Goal: Use online tool/utility: Use online tool/utility

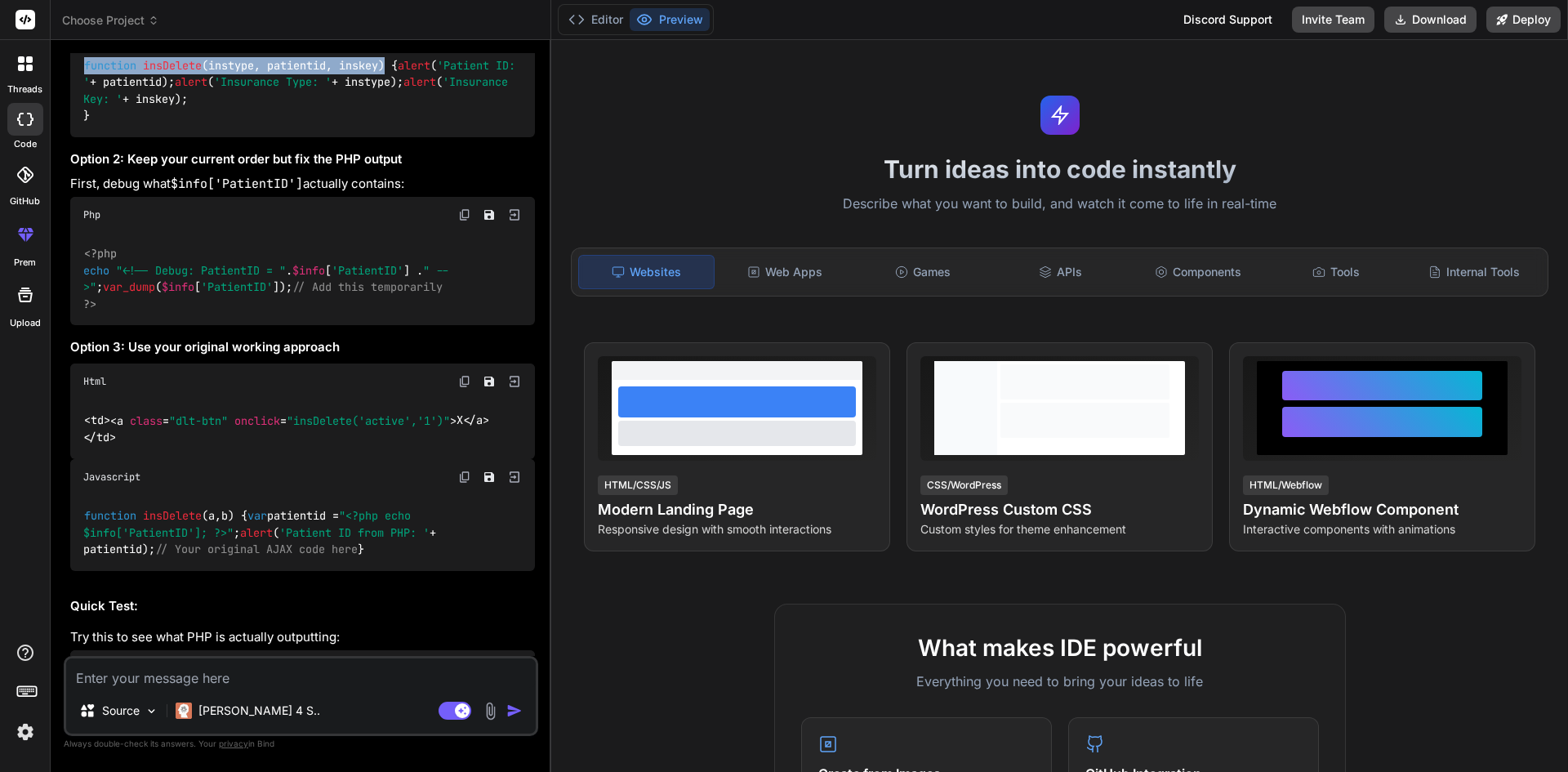
click at [169, 671] on textarea at bounding box center [301, 672] width 470 height 29
paste textarea ">>> print("Hello, World!") Hello, World!"
type textarea ">>> print("Hello, World!") Hello, World!"
type textarea "x"
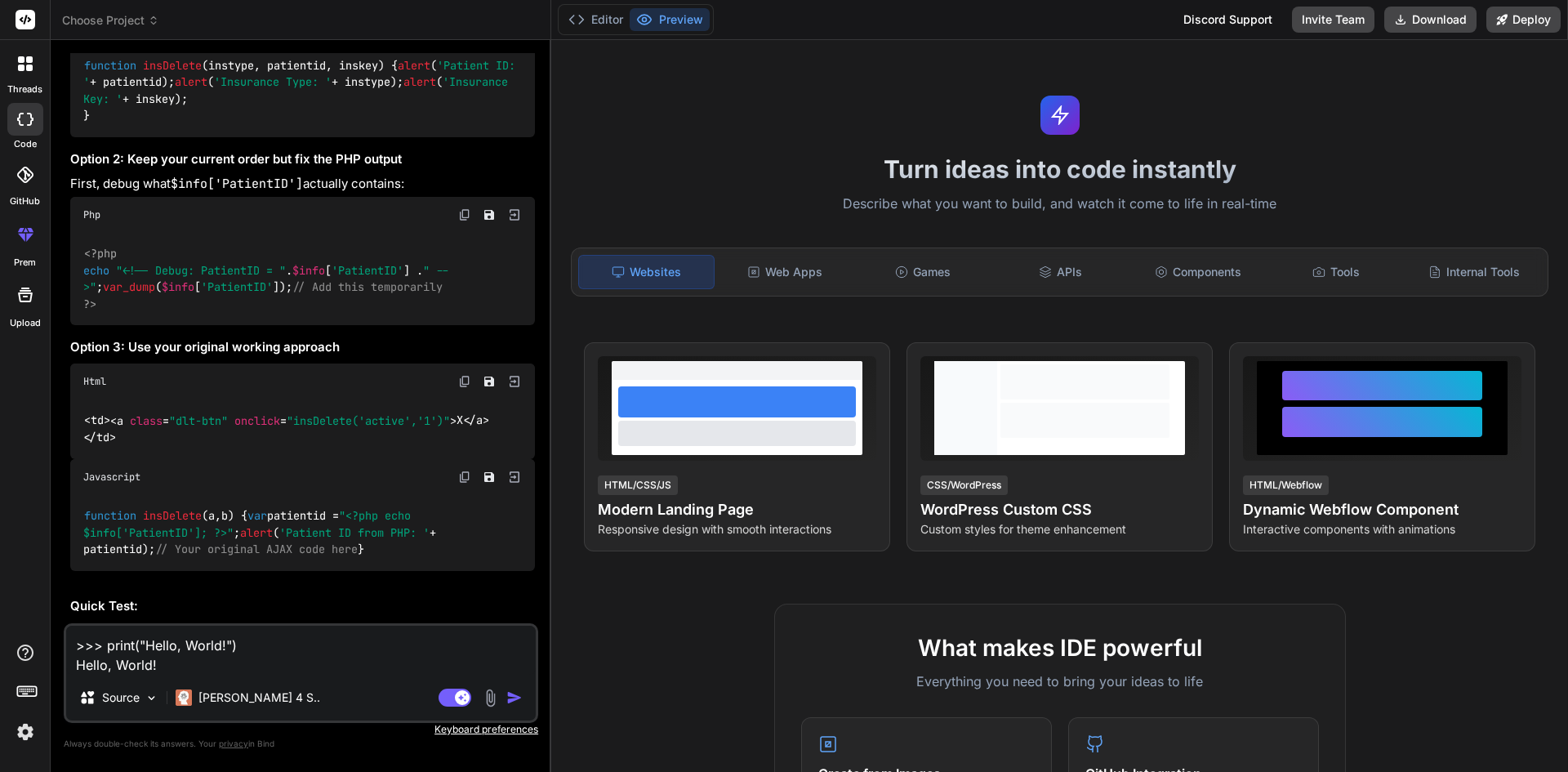
type textarea ">>> print("Hello, World!") Hello, World!"
type textarea "x"
type textarea ">>> print("Hello, World!") Hello, World! /"
type textarea "x"
type textarea ">>> print("Hello, World!") Hello, World! //"
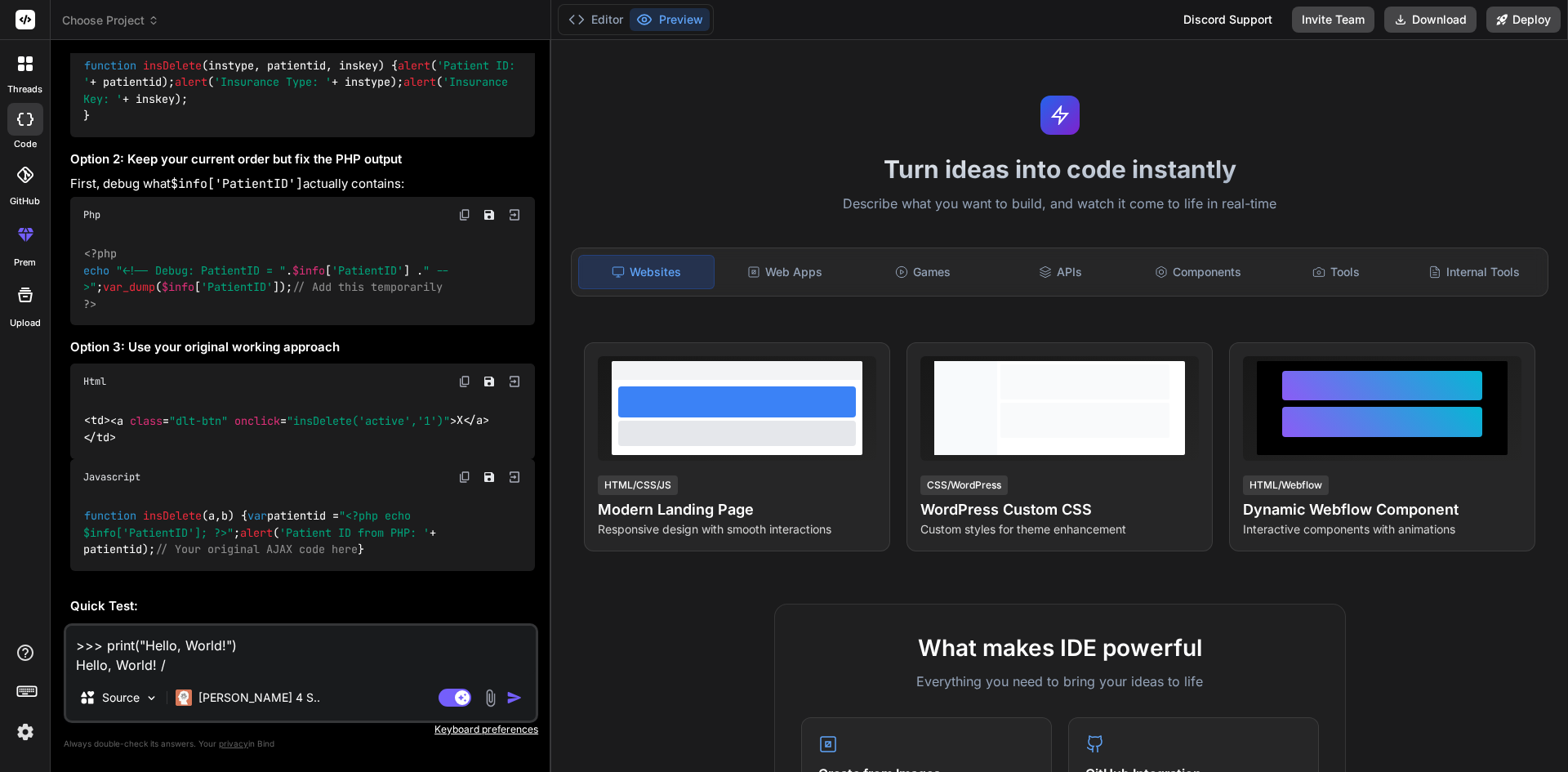
type textarea "x"
type textarea ">>> print("Hello, World!") Hello, World! //"
type textarea "x"
type textarea ">>> print("Hello, World!") Hello, World! // w"
type textarea "x"
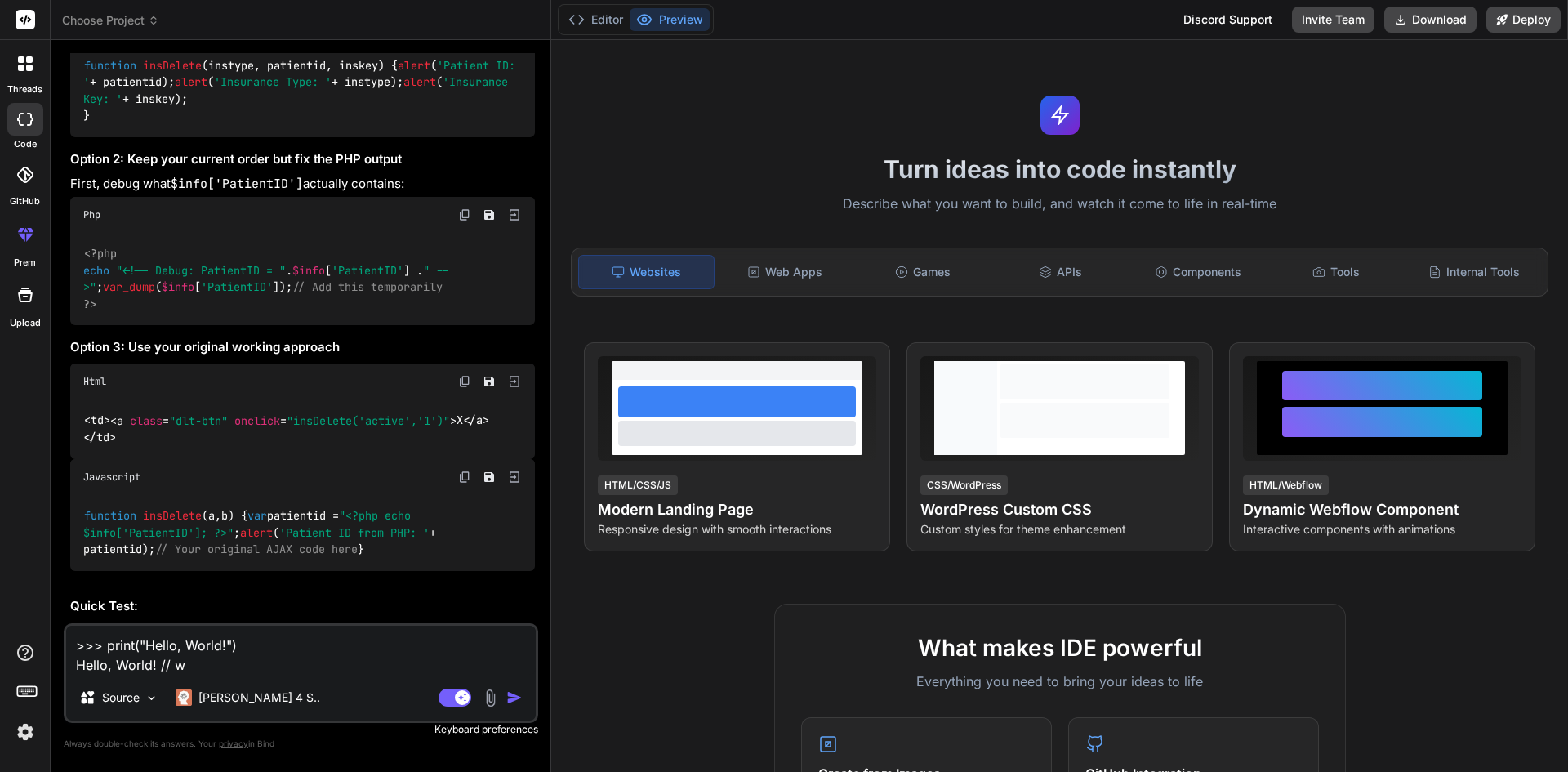
type textarea ">>> print("Hello, World!") Hello, World! // wh"
type textarea "x"
type textarea ">>> print("Hello, World!") Hello, World! // why"
type textarea "x"
type textarea ">>> print("Hello, World!") Hello, World! // why"
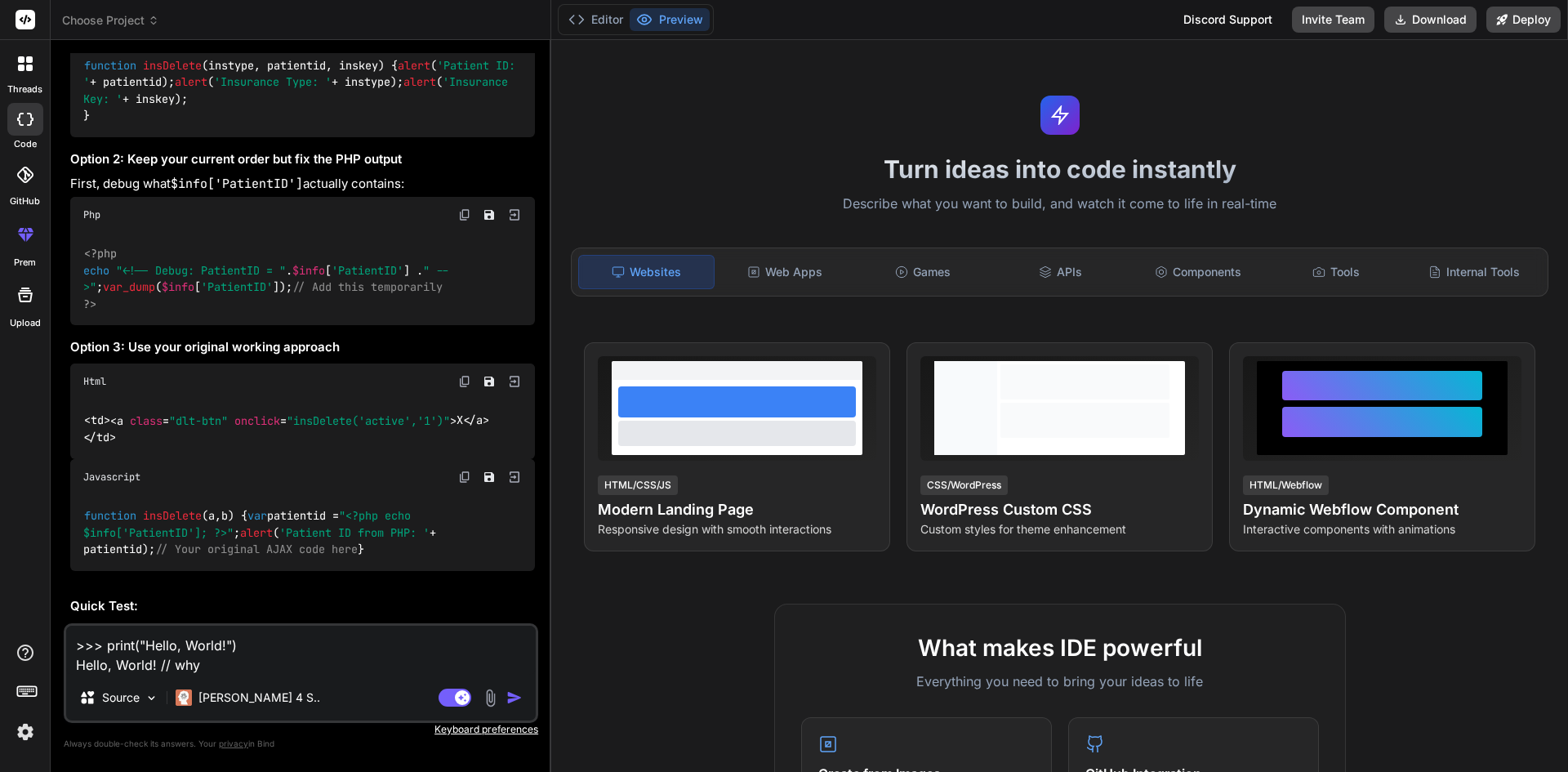
type textarea "x"
drag, startPoint x: 99, startPoint y: 642, endPoint x: 63, endPoint y: 643, distance: 36.0
click at [63, 643] on div "Bind AI Web Search Created with Pixso. Code Generator You ccsu Bind AI I'm not …" at bounding box center [300, 405] width 501 height 731
click at [217, 665] on textarea ">>> print("Hello, World!") Hello, World! // why" at bounding box center [301, 649] width 470 height 49
type textarea ">>> print("Hello, World!") Hello, World! // why t"
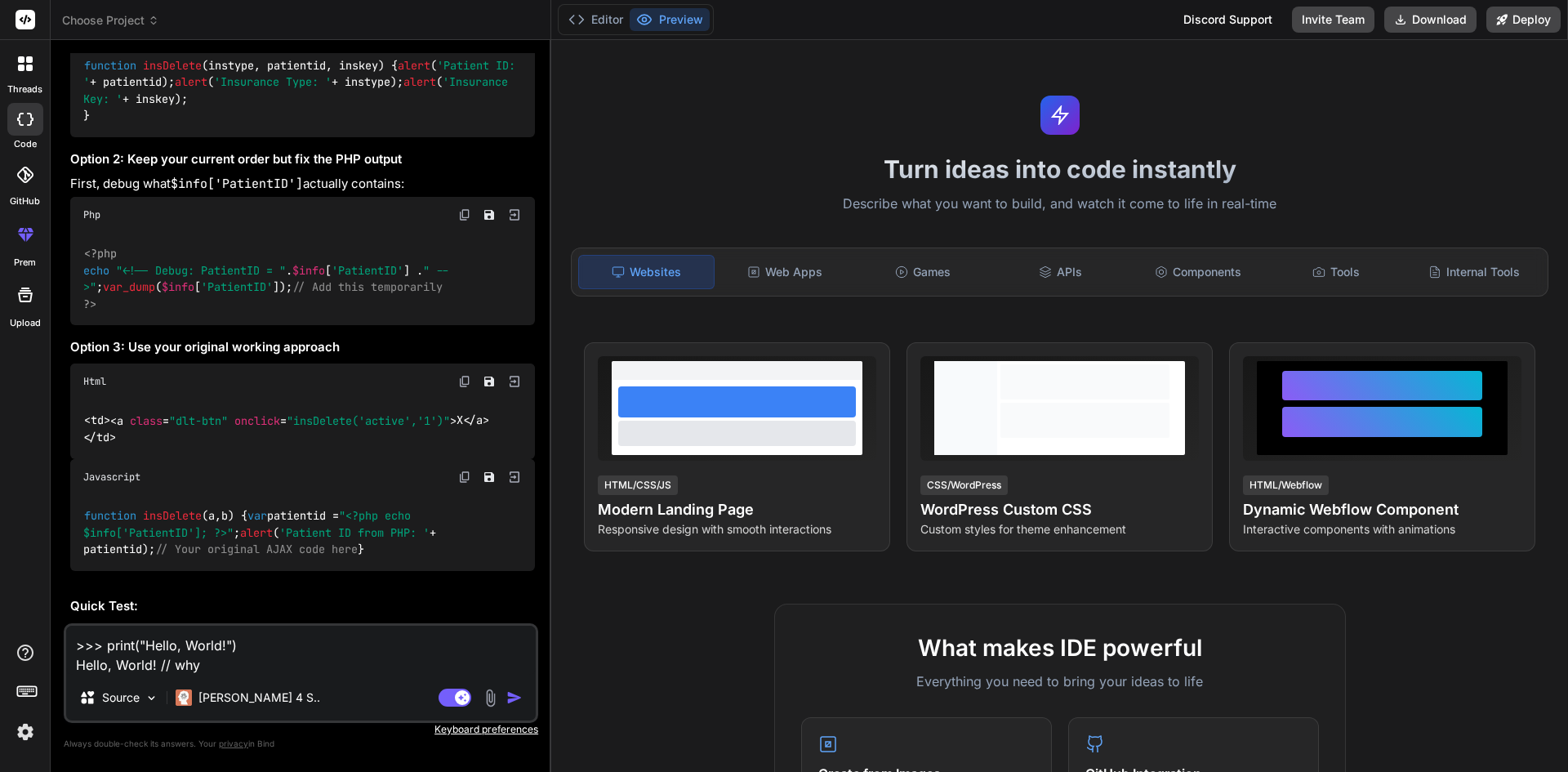
type textarea "x"
type textarea ">>> print("Hello, World!") Hello, World! // why th"
type textarea "x"
type textarea ">>> print("Hello, World!") Hello, World! // why thi"
type textarea "x"
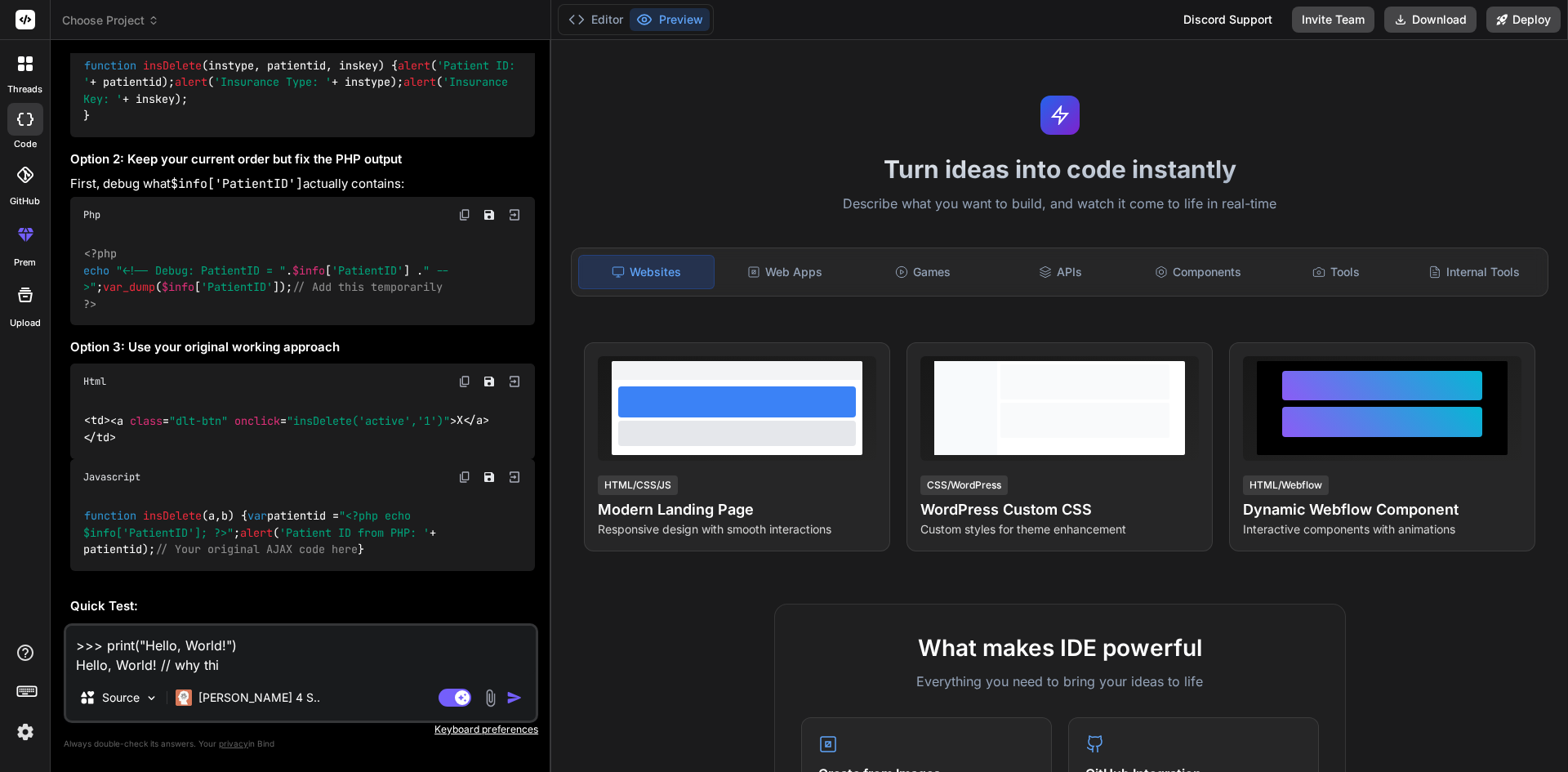
type textarea ">>> print("Hello, World!") Hello, World! // why this"
type textarea "x"
type textarea ">>> print("Hello, World!") Hello, World! // why this"
type textarea "x"
type textarea ">>> print("Hello, World!") Hello, World! // why this i"
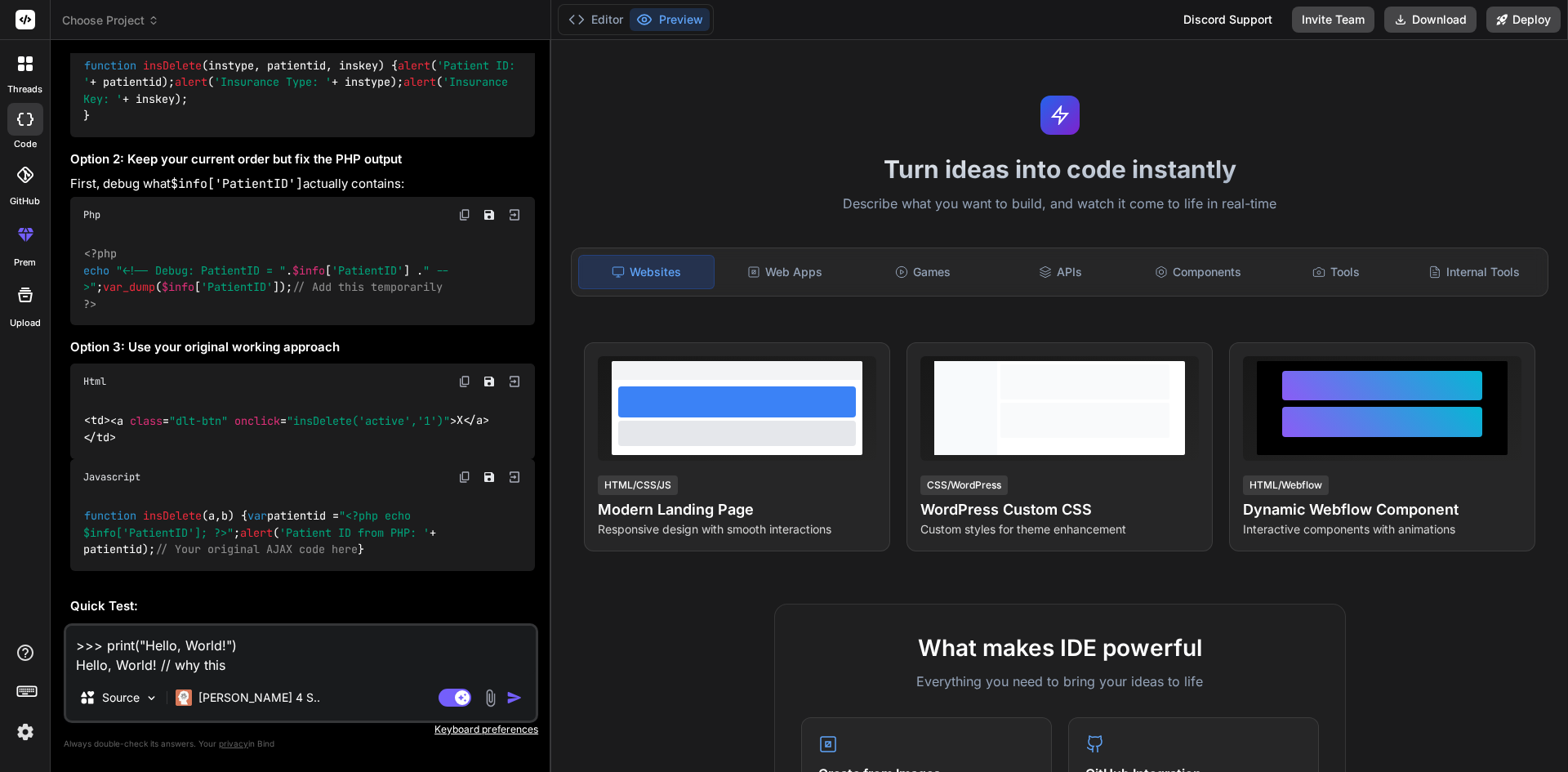
type textarea "x"
type textarea ">>> print("Hello, World!") Hello, World! // why this is"
type textarea "x"
type textarea ">>> print("Hello, World!") Hello, World! // why this is"
type textarea "x"
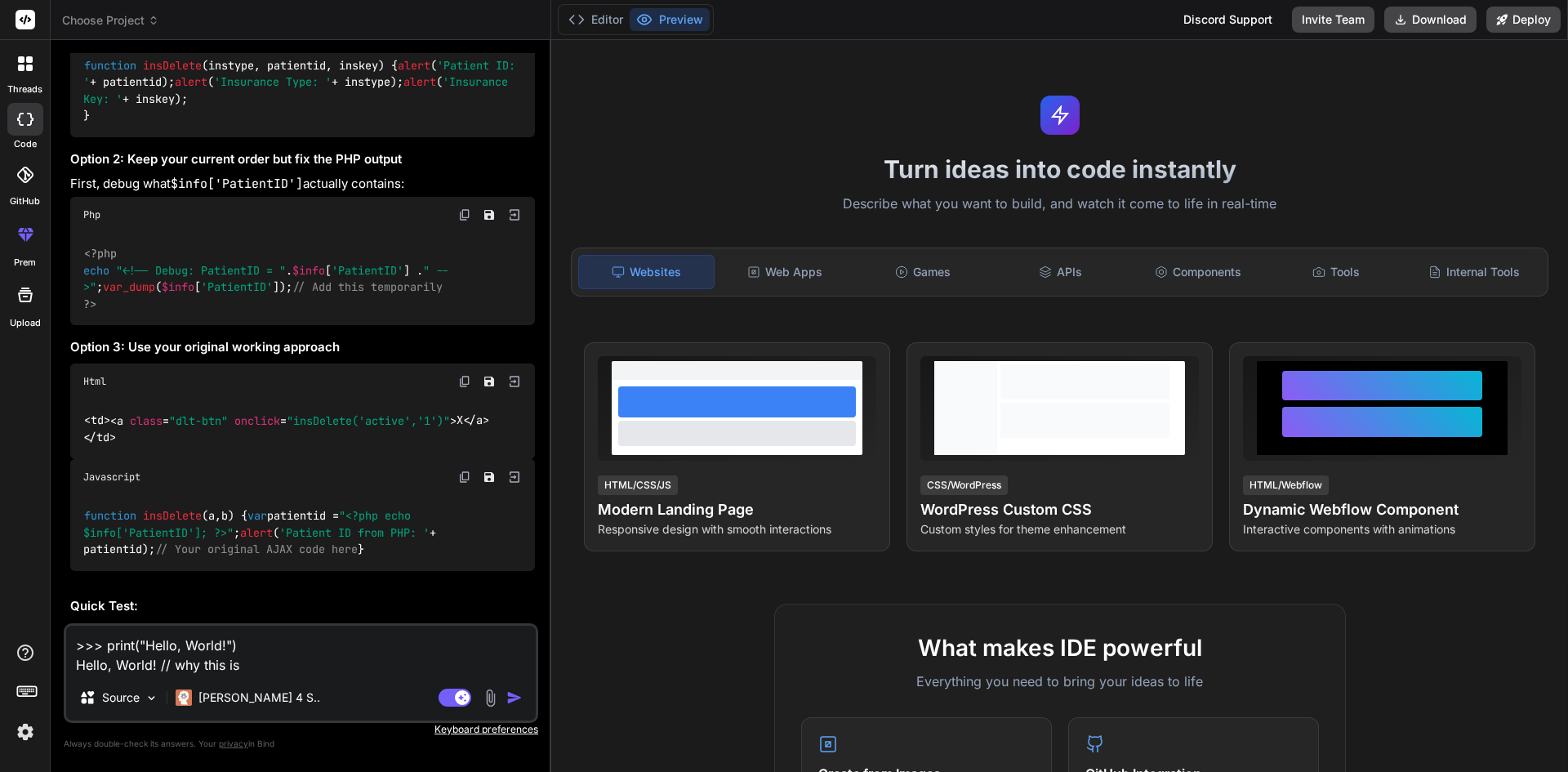
paste textarea ">>>"
type textarea ">>> print("Hello, World!") Hello, World! // why this is >>>"
type textarea "x"
type textarea ">>> print("Hello, World!") Hello, World! // why this is >>>"
type textarea "x"
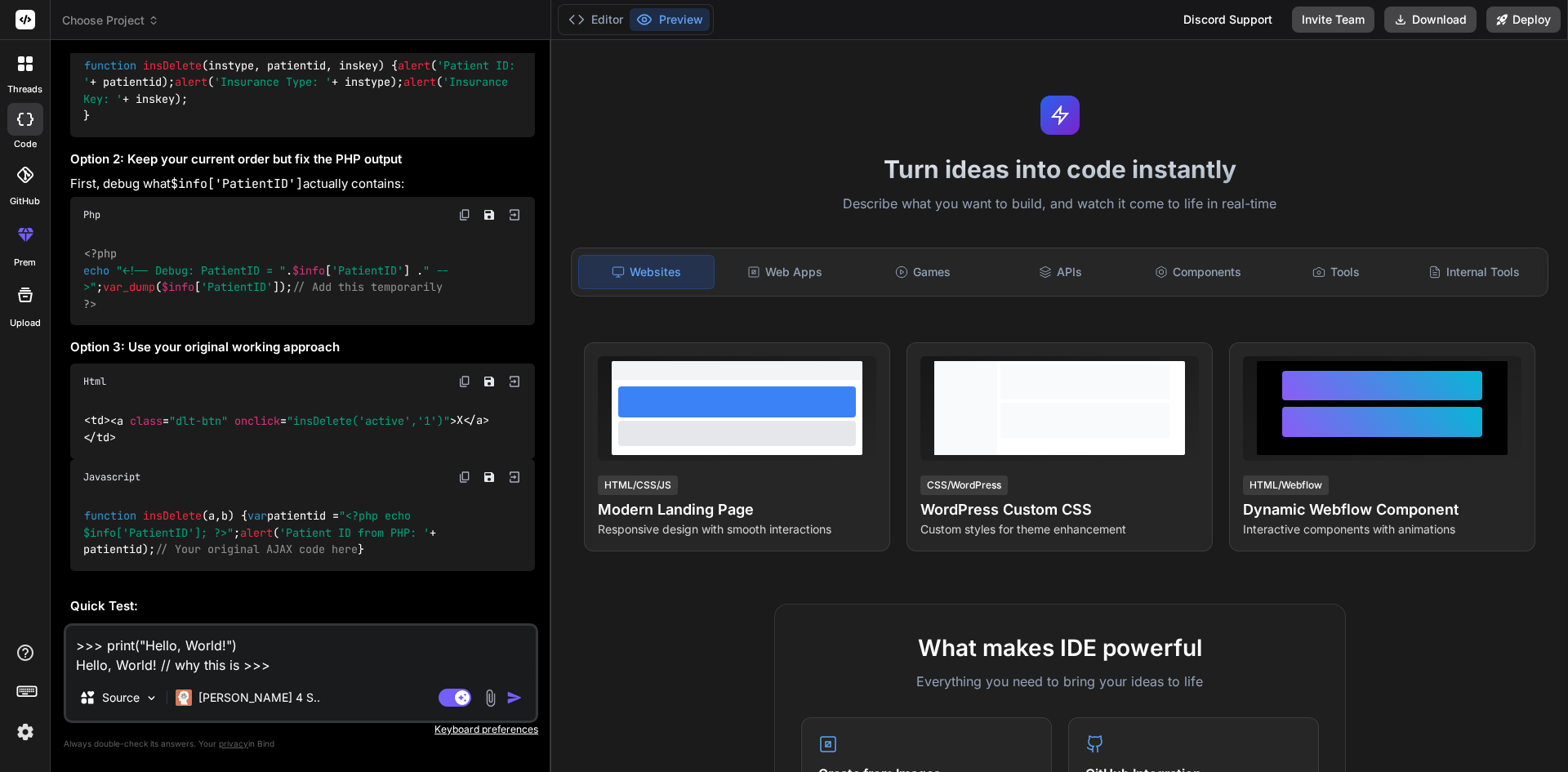
type textarea ">>> print("Hello, World!") Hello, World! // why this is >>> i"
type textarea "x"
type textarea ">>> print("Hello, World!") Hello, World! // why this is >>> in"
type textarea "x"
type textarea ">>> print("Hello, World!") Hello, World! // why this is >>> in"
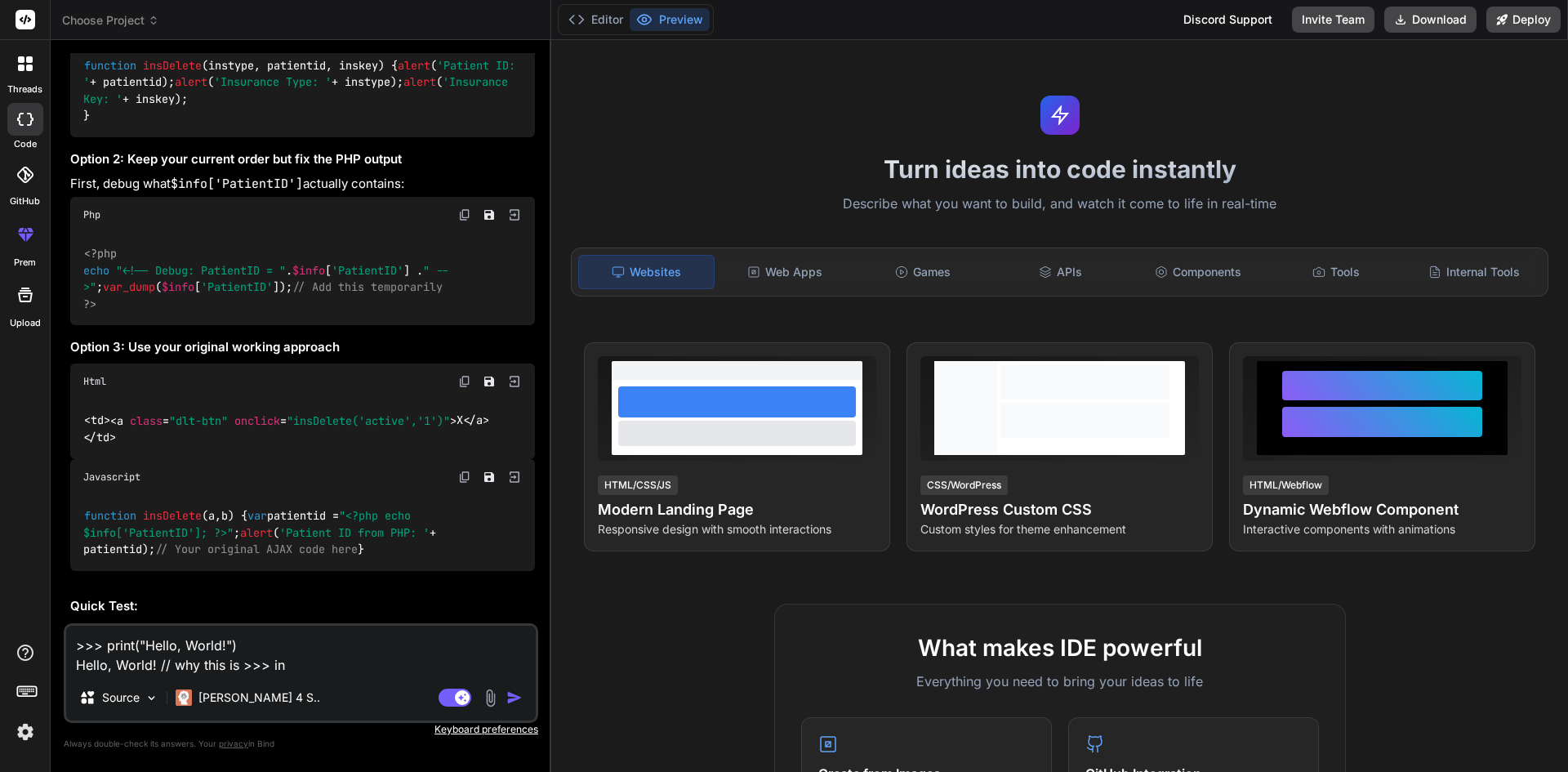
type textarea "x"
type textarea ">>> print("Hello, World!") Hello, World! // why this is >>> in p"
type textarea "x"
type textarea ">>> print("Hello, World!") Hello, World! // why this is >>> in py"
type textarea "x"
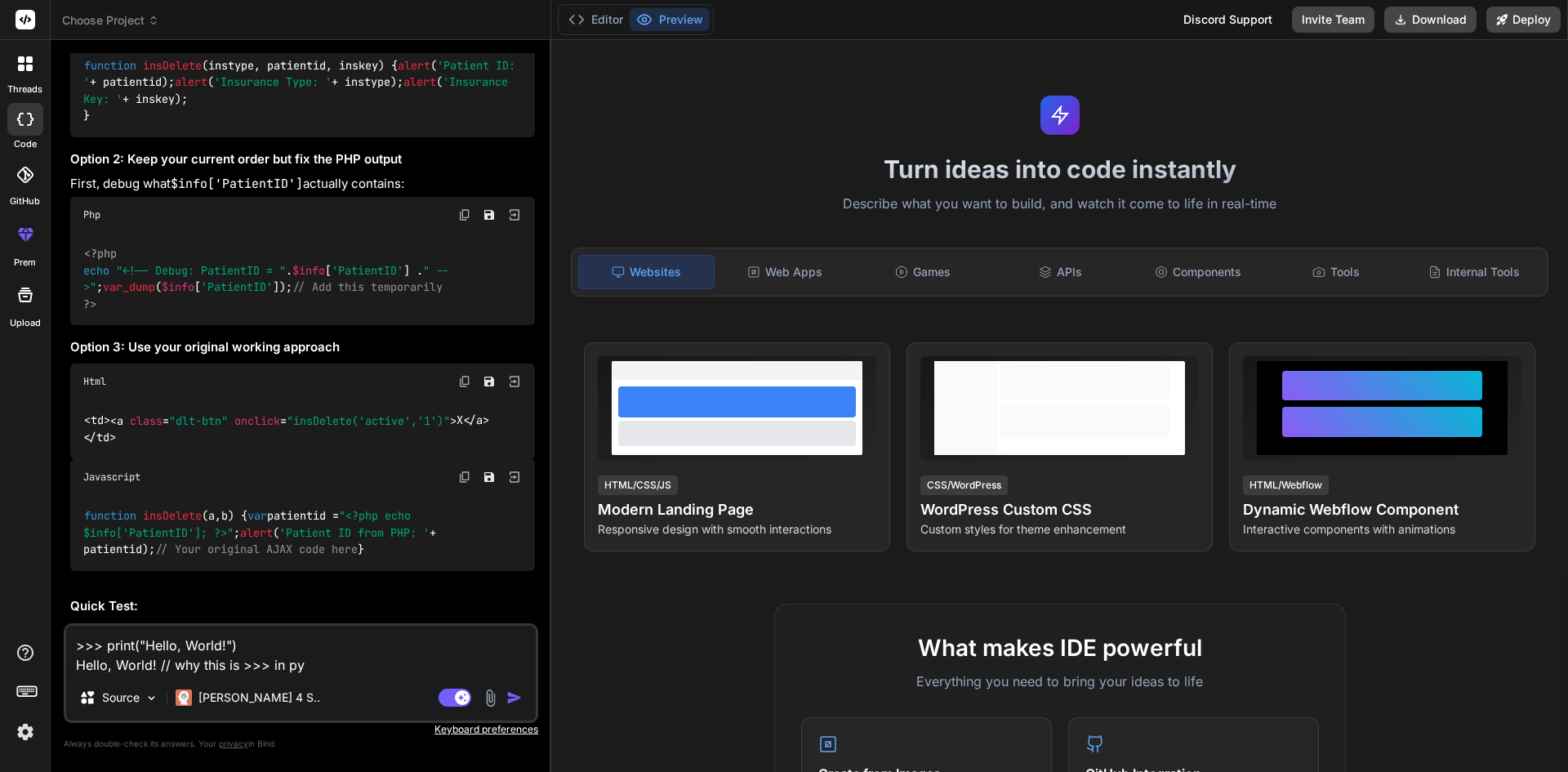
type textarea ">>> print("Hello, World!") Hello, World! // why this is >>> in pyt"
type textarea "x"
type textarea ">>> print("Hello, World!") Hello, World! // why this is >>> in pyth"
type textarea "x"
type textarea ">>> print("Hello, World!") Hello, World! // why this is >>> in pytho"
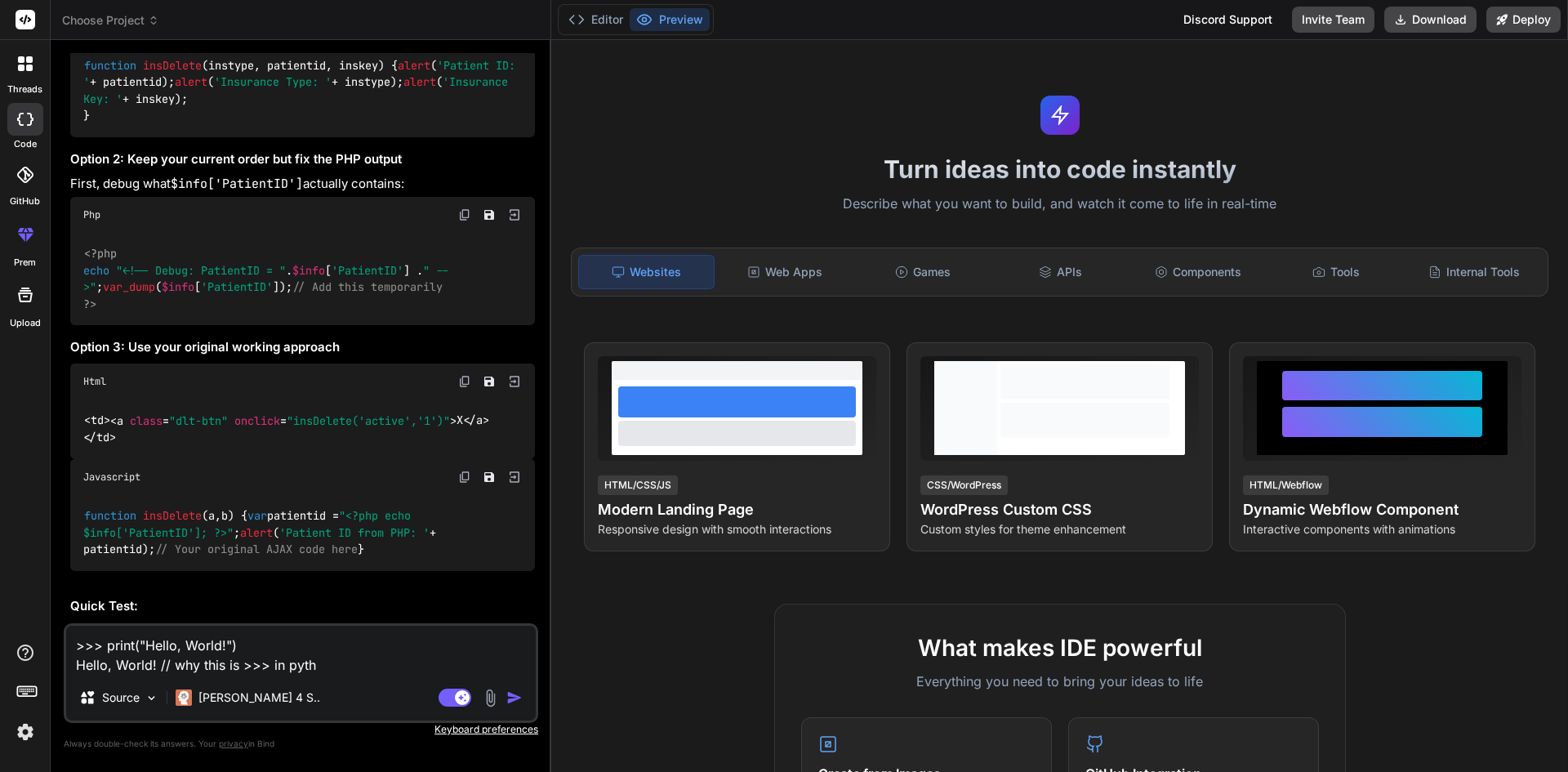
type textarea "x"
type textarea ">>> print("Hello, World!") Hello, World! // why this is >>> in python"
type textarea "x"
type textarea ">>> print("Hello, World!") Hello, World! // why this is >>> in python"
type textarea "x"
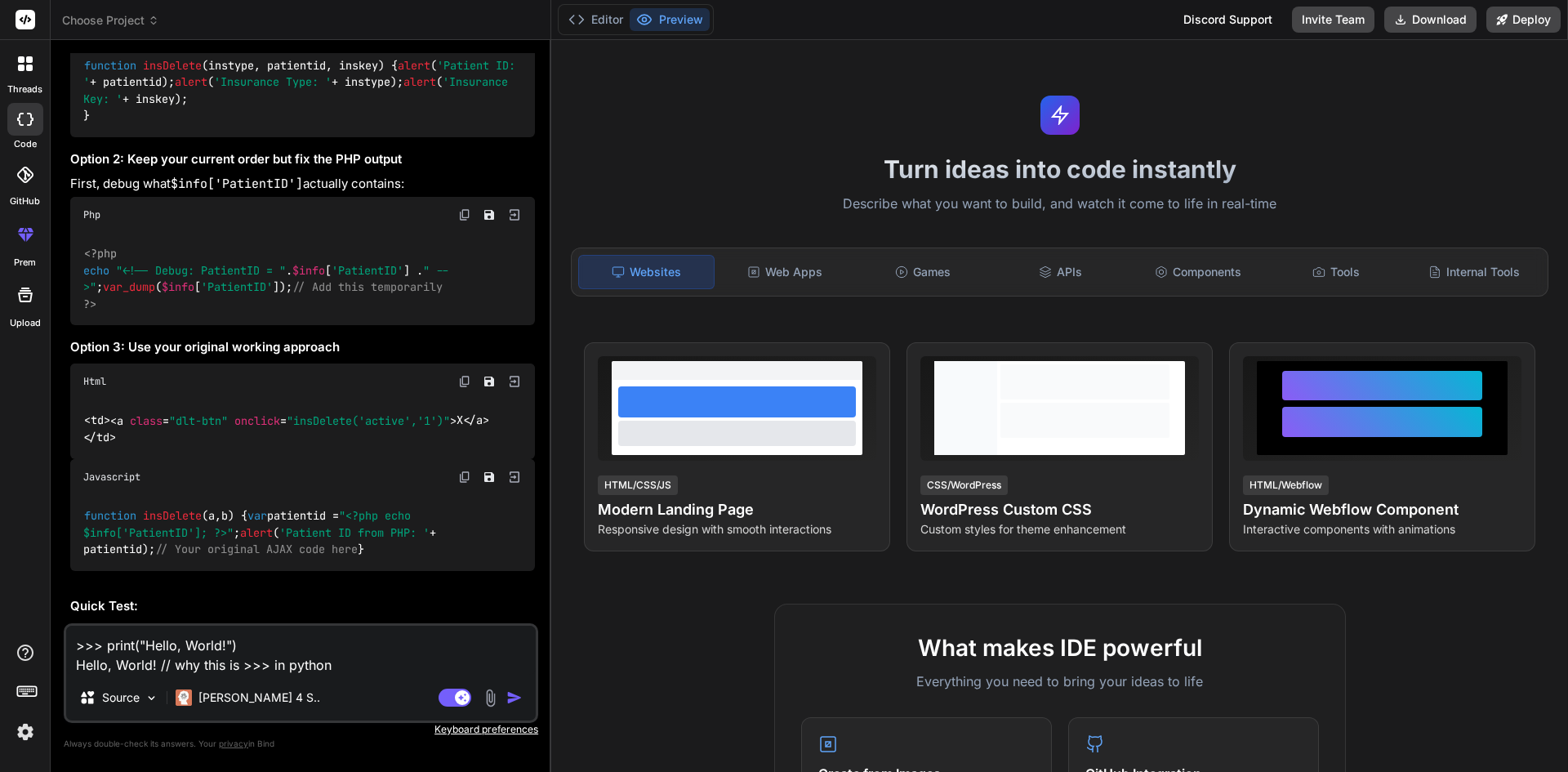
type textarea ">>> print("Hello, World!") Hello, World! // why this is >>> in python c"
type textarea "x"
type textarea ">>> print("Hello, World!") Hello, World! // why this is >>> in python co"
type textarea "x"
type textarea ">>> print("Hello, World!") Hello, World! // why this is >>> in python cod"
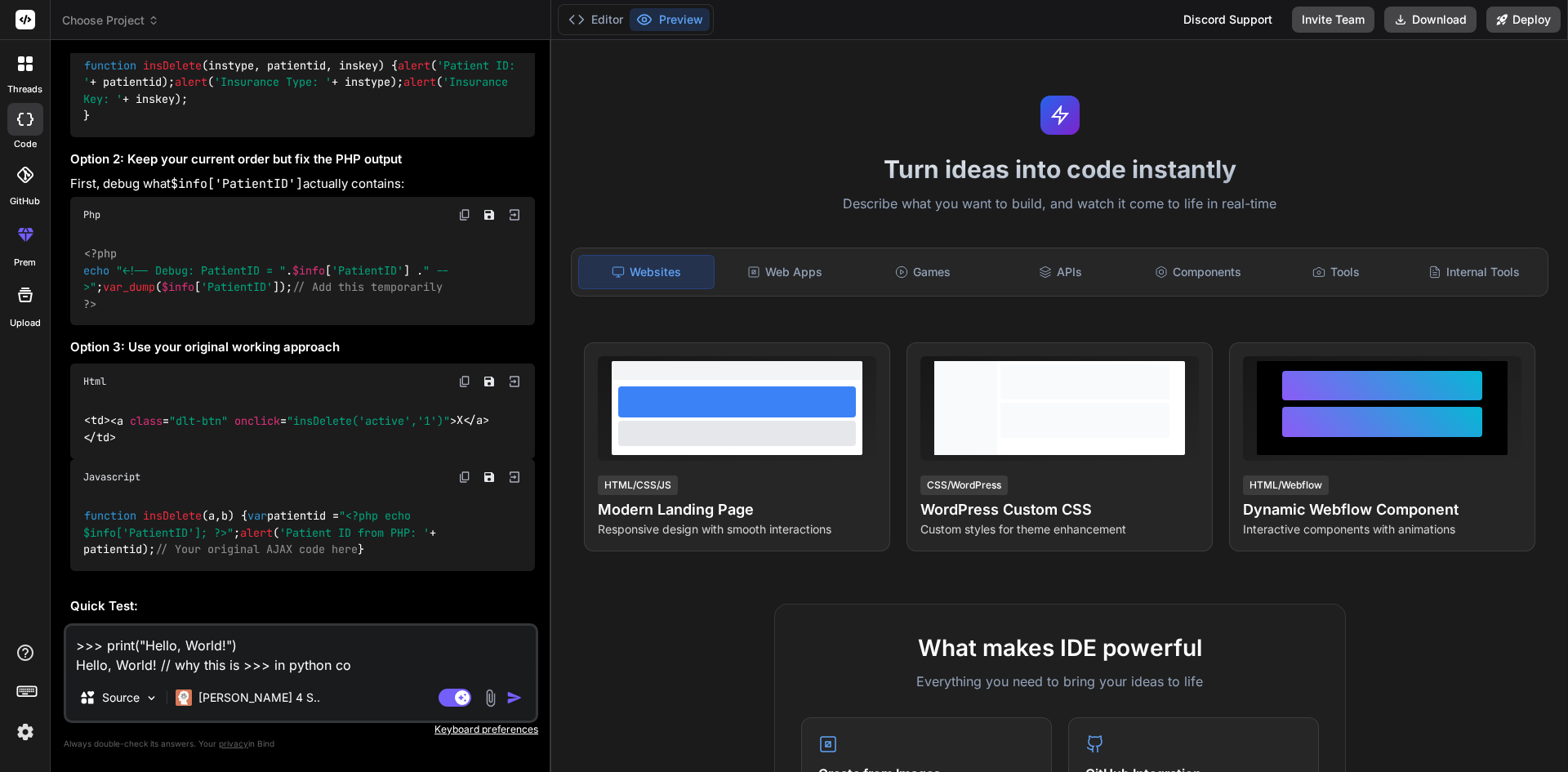
type textarea "x"
type textarea ">>> print("Hello, World!") Hello, World! // why this is >>> in python code"
type textarea "x"
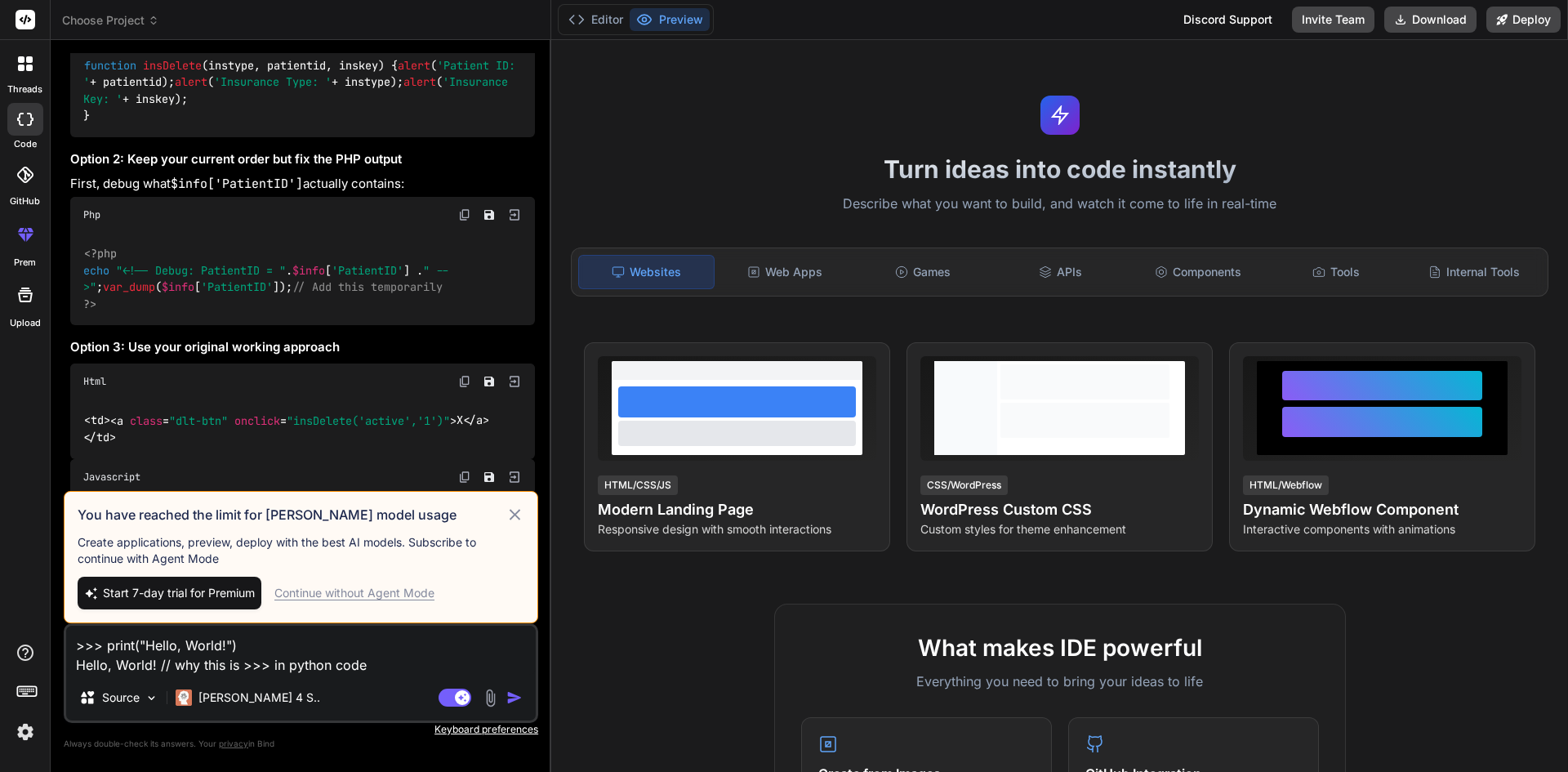
type textarea ">>> print("Hello, World!") Hello, World! // why this is >>> in python code"
click at [366, 595] on div "Continue without Agent Mode" at bounding box center [354, 593] width 160 height 16
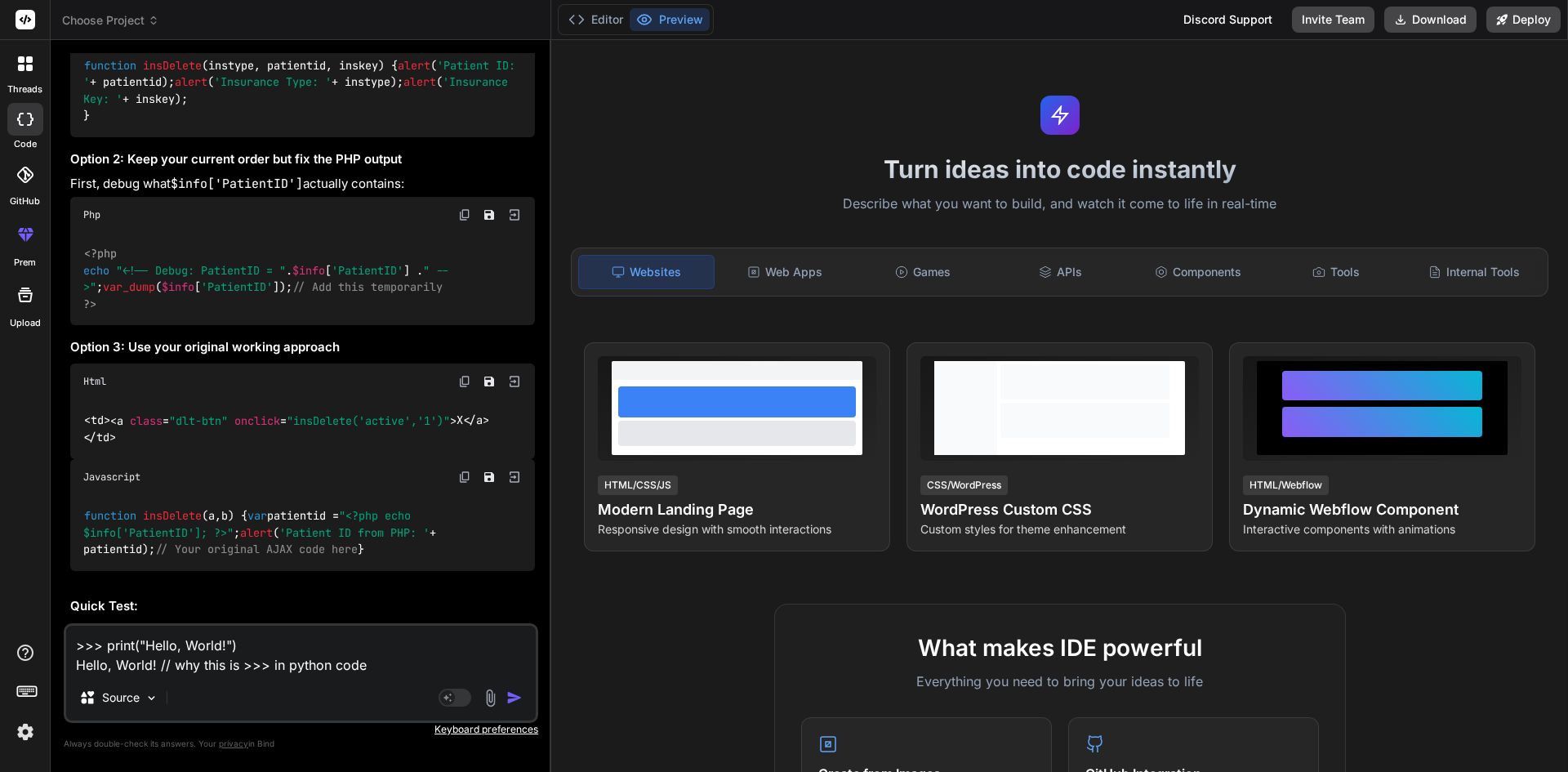
click at [515, 700] on img "button" at bounding box center [514, 697] width 16 height 16
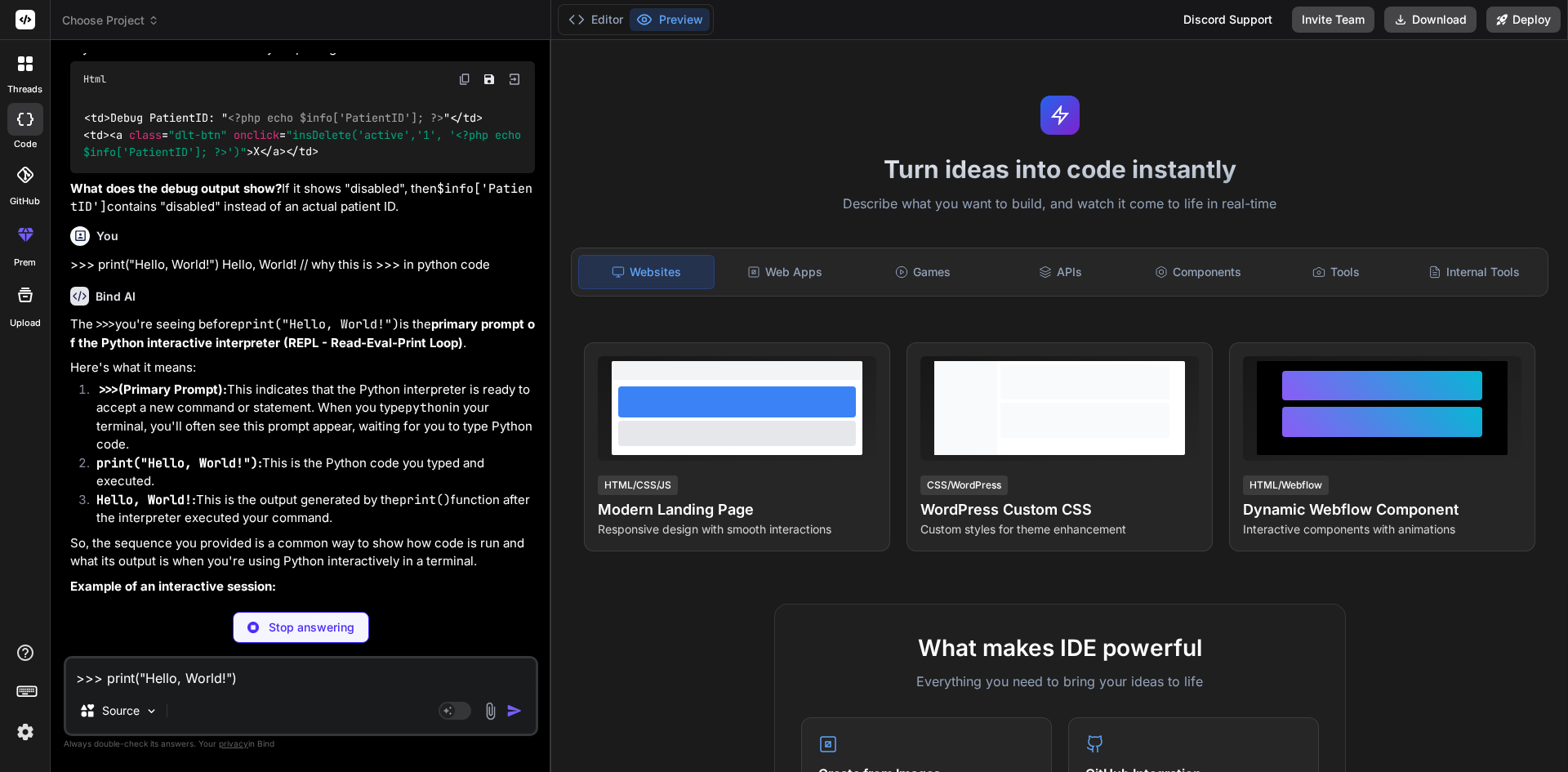
scroll to position [5682, 0]
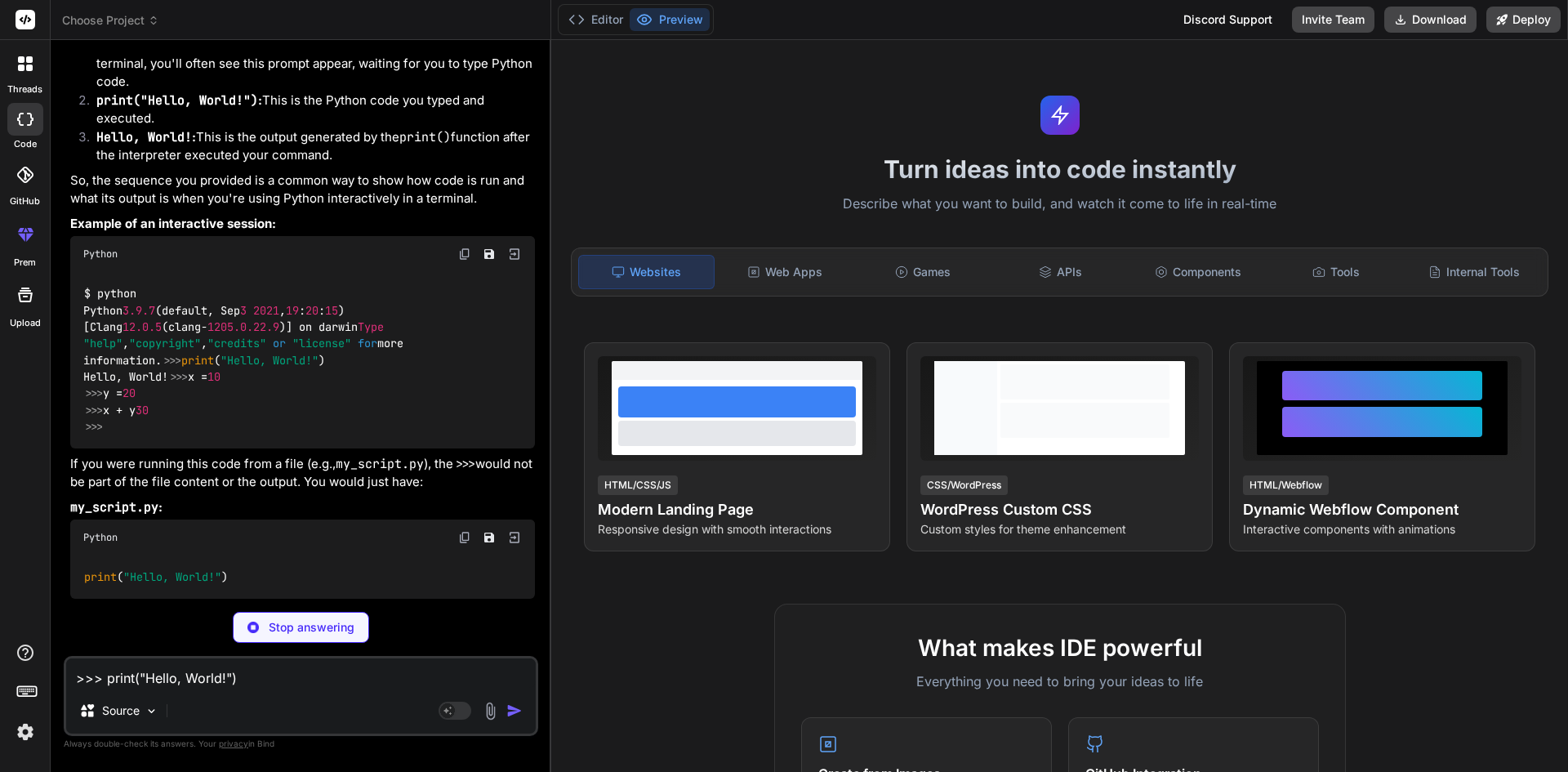
type textarea "x"
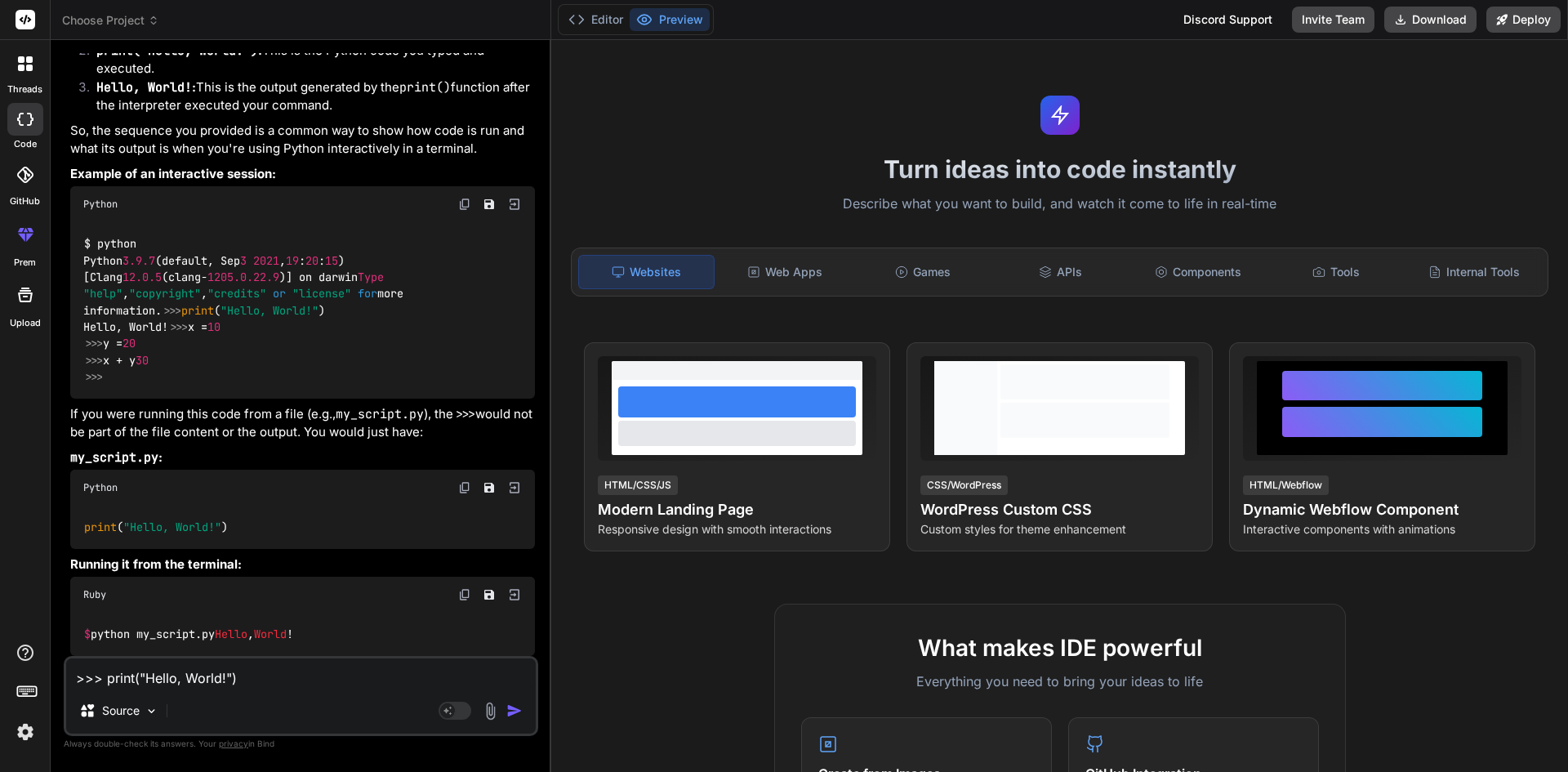
scroll to position [5764, 0]
click at [276, 42] on li ">>> (Primary Prompt): This indicates that the Python interpreter is ready to ac…" at bounding box center [308, 4] width 451 height 73
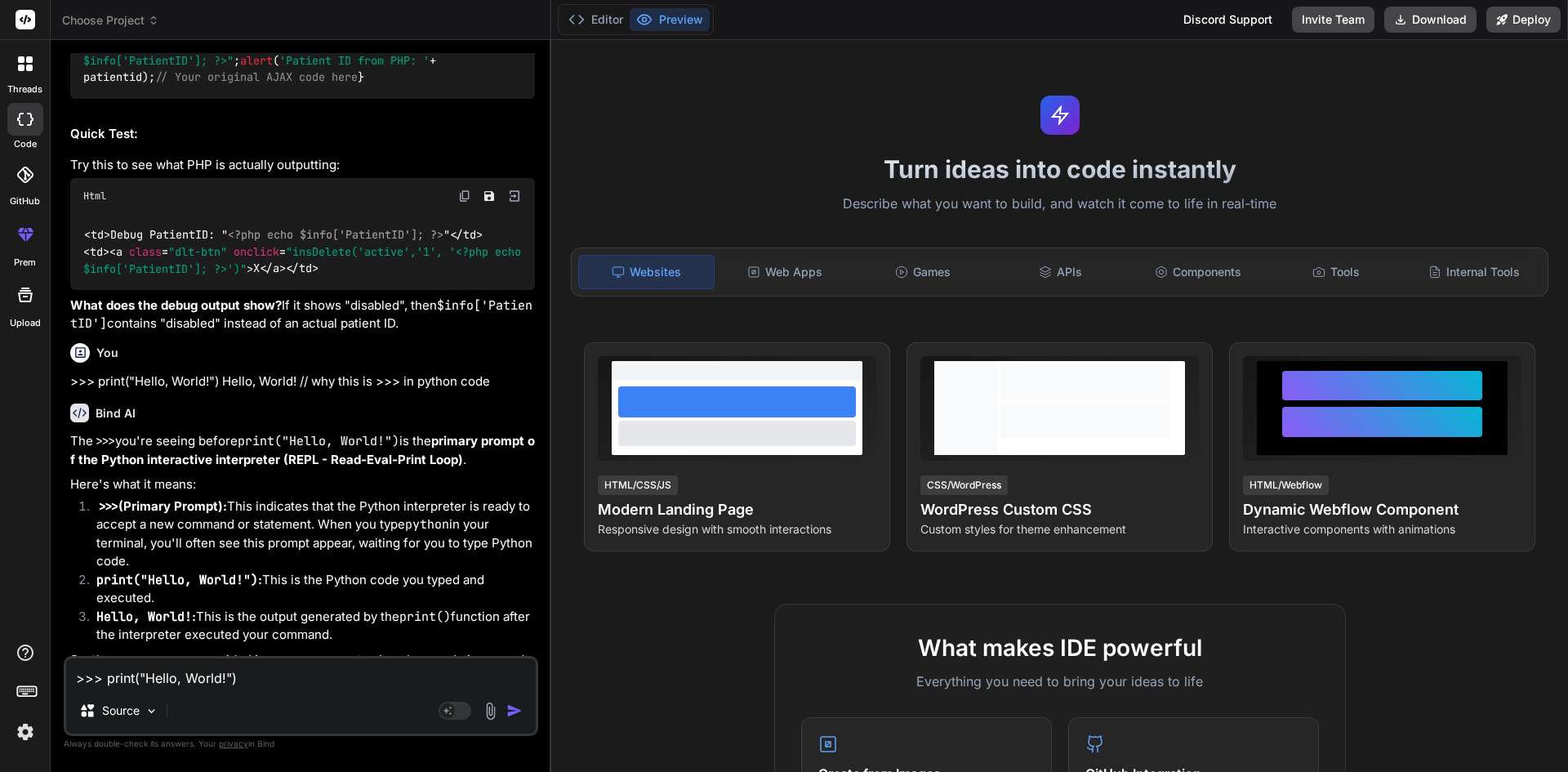
scroll to position [4958, 0]
